Goal: Information Seeking & Learning: Check status

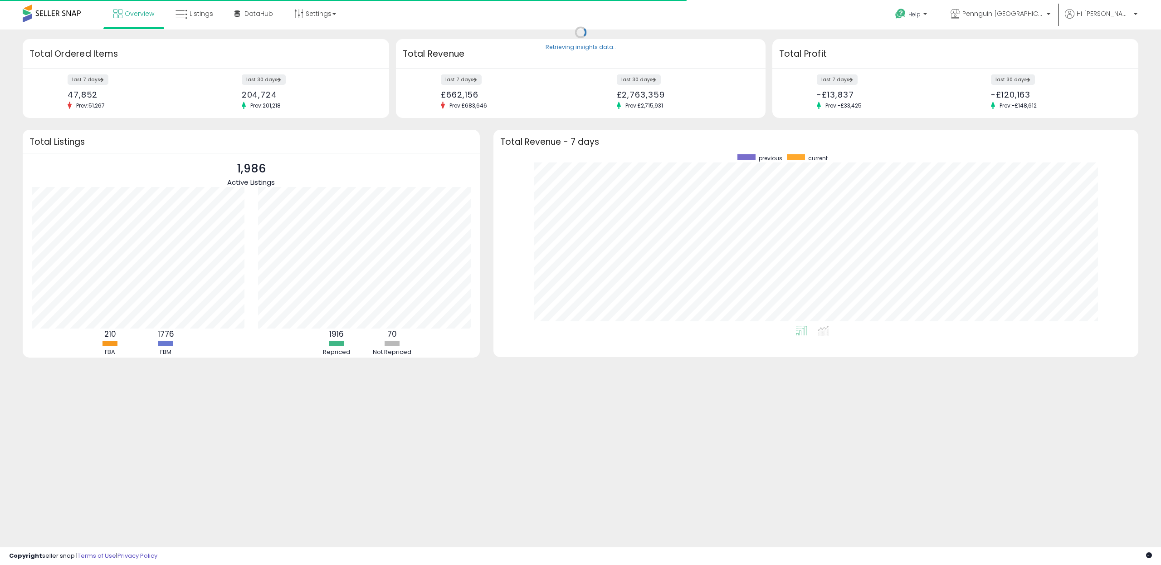
scroll to position [91, 226]
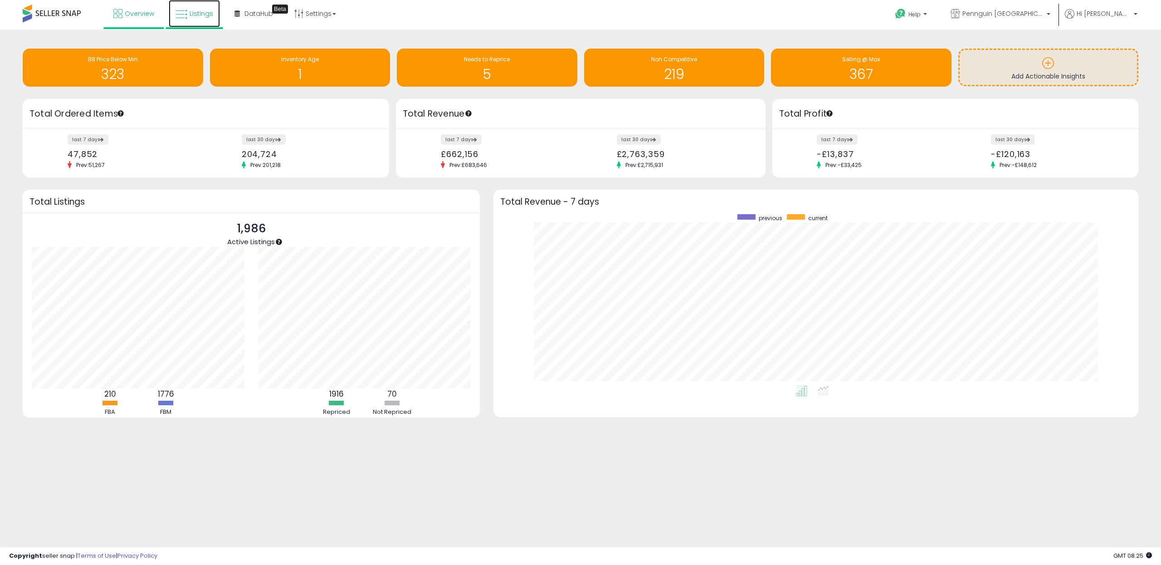
click at [206, 15] on span "Listings" at bounding box center [202, 13] width 24 height 9
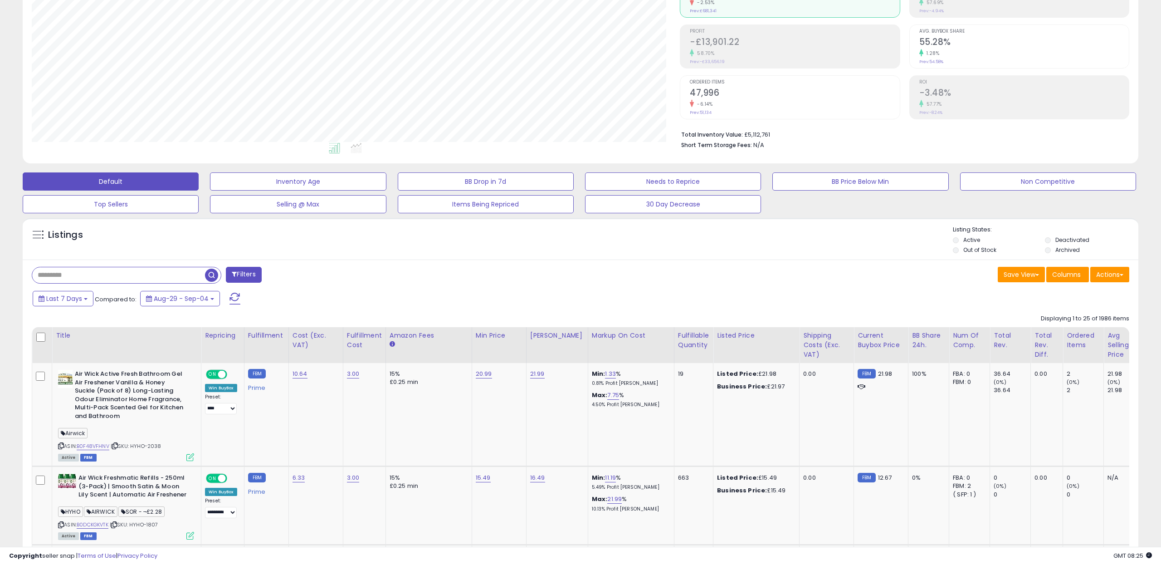
scroll to position [121, 0]
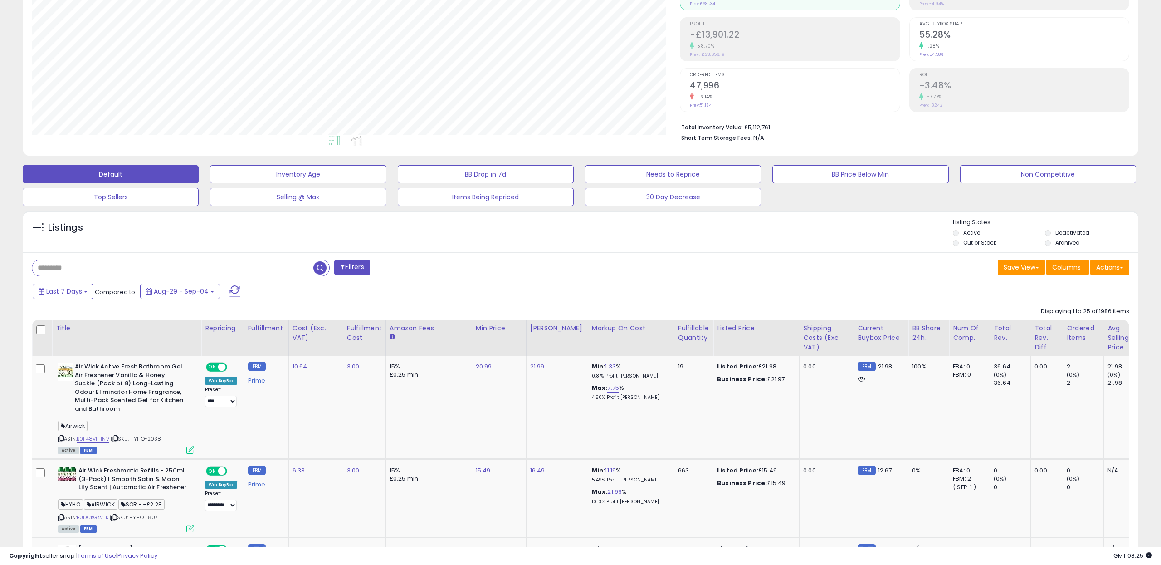
click at [109, 268] on input "text" at bounding box center [172, 268] width 281 height 16
type input "********"
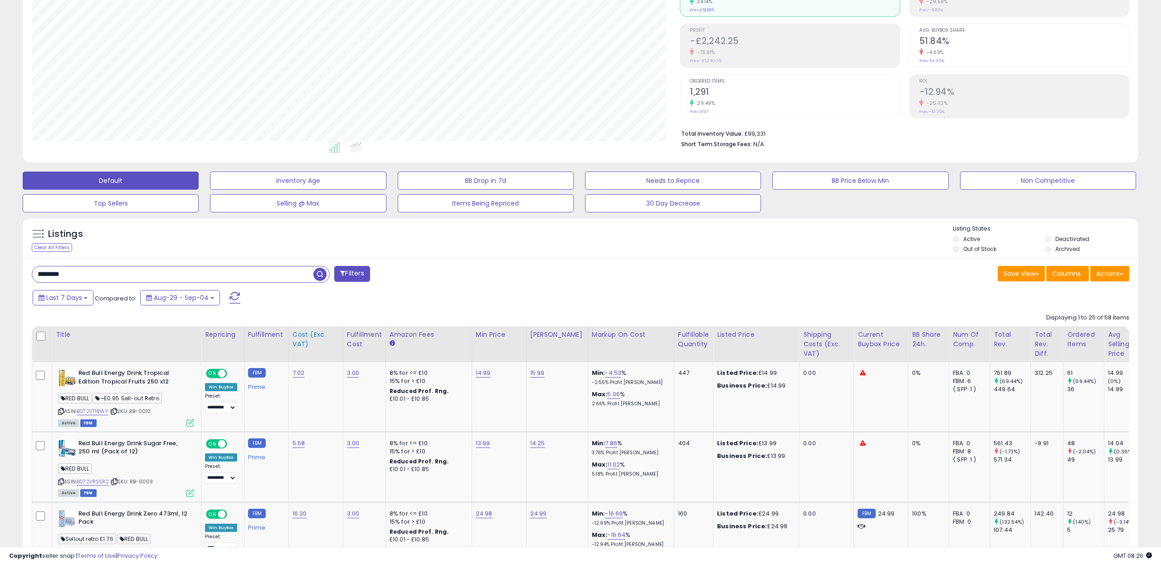
scroll to position [120, 0]
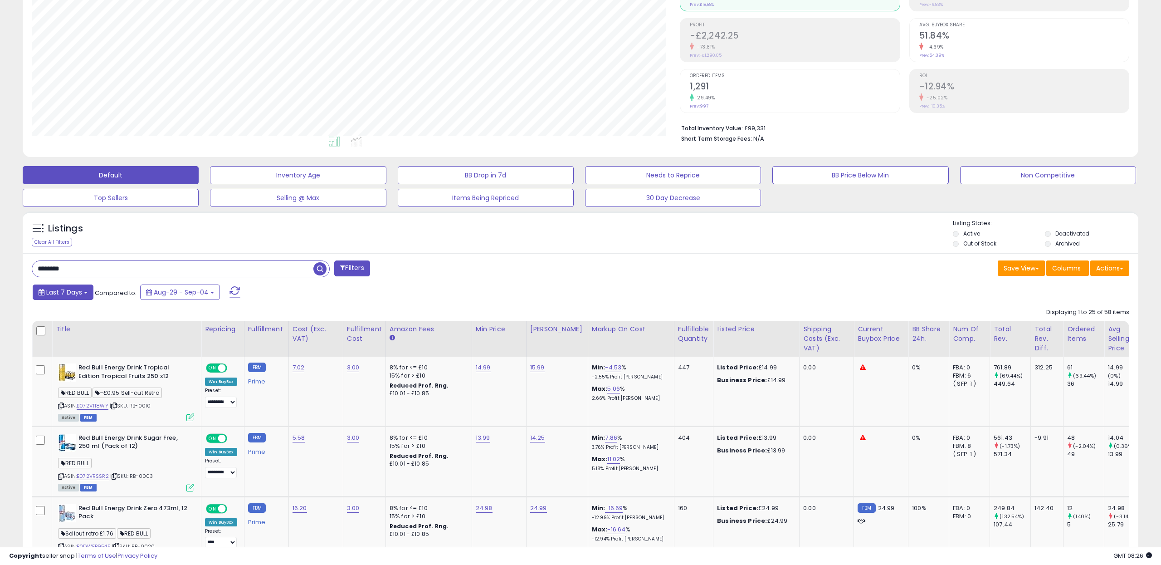
click at [79, 291] on span "Last 7 Days" at bounding box center [64, 292] width 36 height 9
type input "**********"
click at [75, 323] on li "Last 30 Days" at bounding box center [73, 328] width 73 height 12
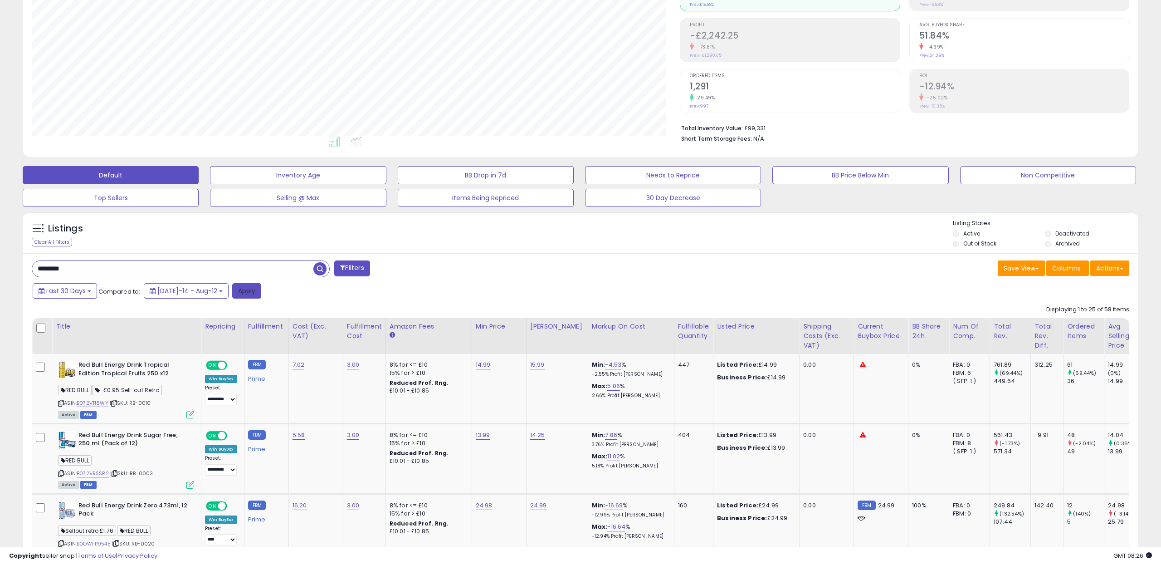
click at [234, 290] on button "Apply" at bounding box center [246, 290] width 29 height 15
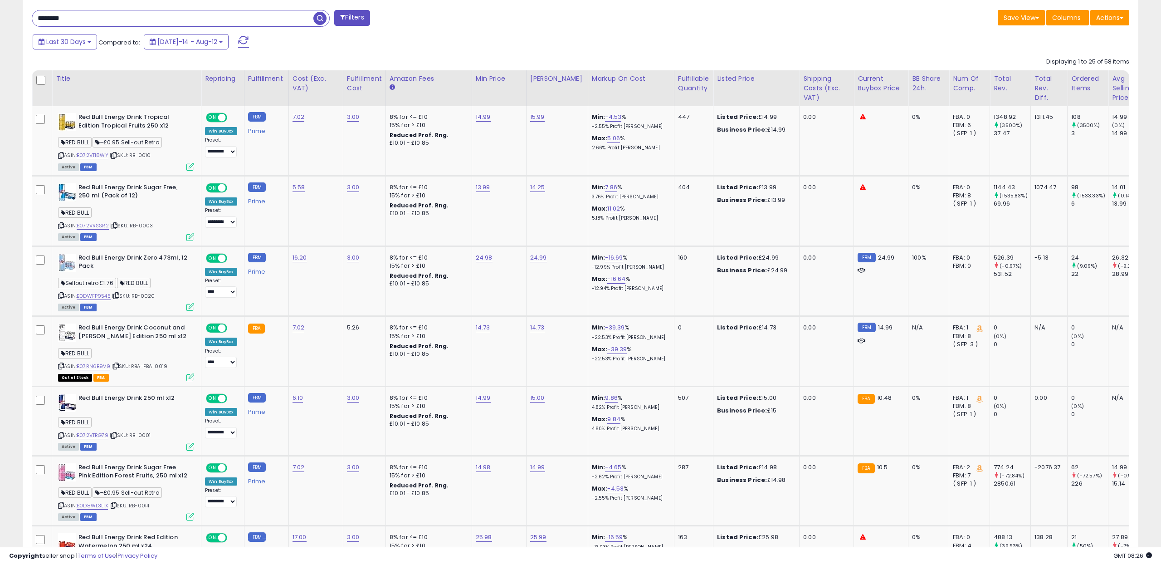
scroll to position [385, 0]
